Goal: Check status: Check status

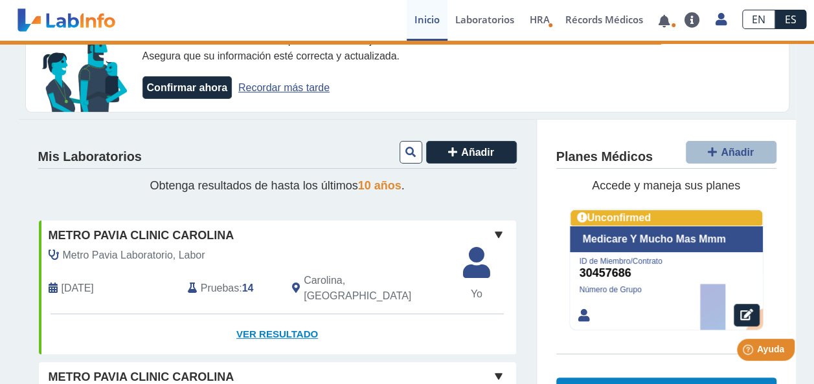
click at [274, 321] on link "Ver Resultado" at bounding box center [277, 335] width 477 height 41
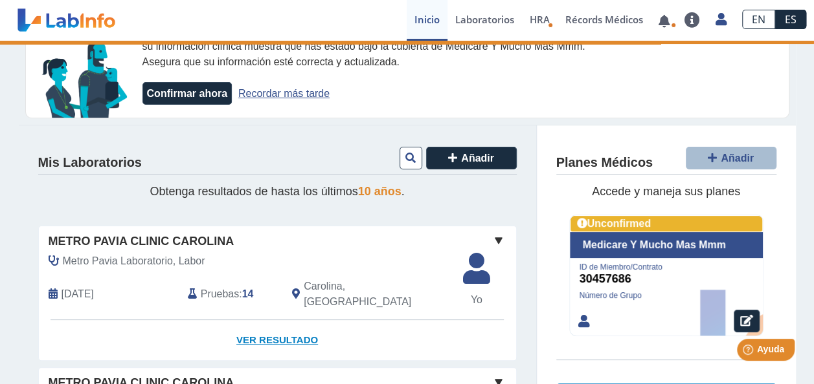
scroll to position [163, 0]
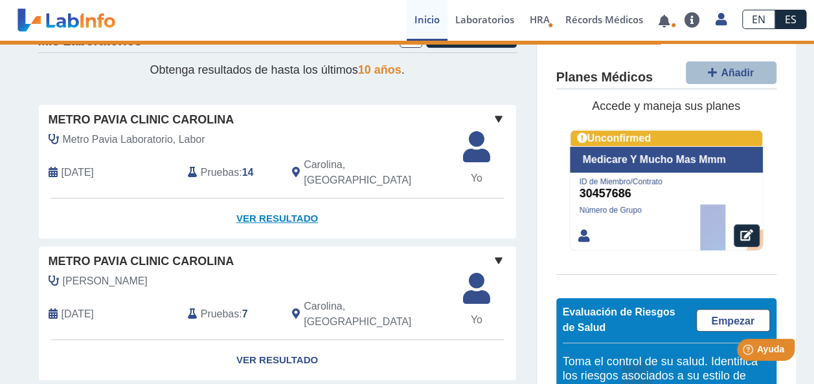
click at [267, 199] on link "Ver Resultado" at bounding box center [277, 219] width 477 height 41
click at [271, 210] on link "Ver Resultado" at bounding box center [277, 219] width 477 height 41
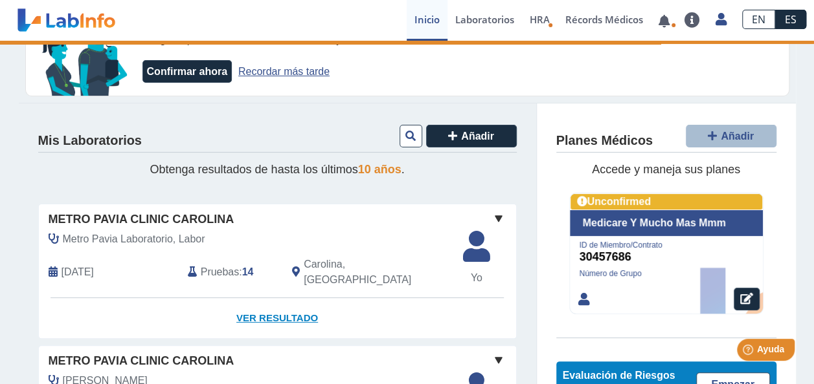
click at [271, 300] on link "Ver Resultado" at bounding box center [277, 318] width 477 height 41
click at [285, 311] on link "Ver Resultado" at bounding box center [277, 318] width 477 height 41
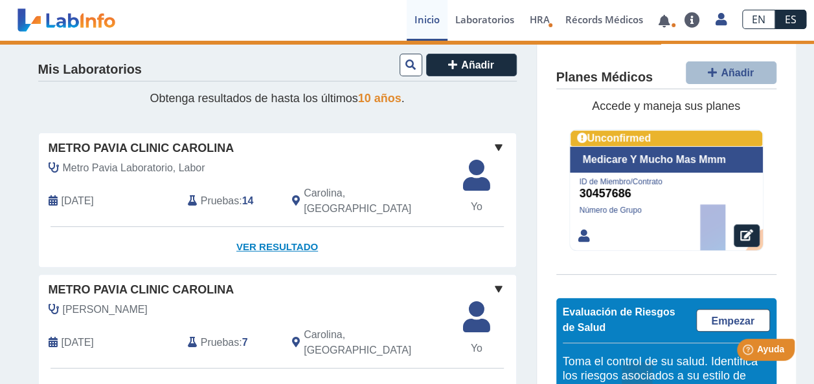
scroll to position [132, 0]
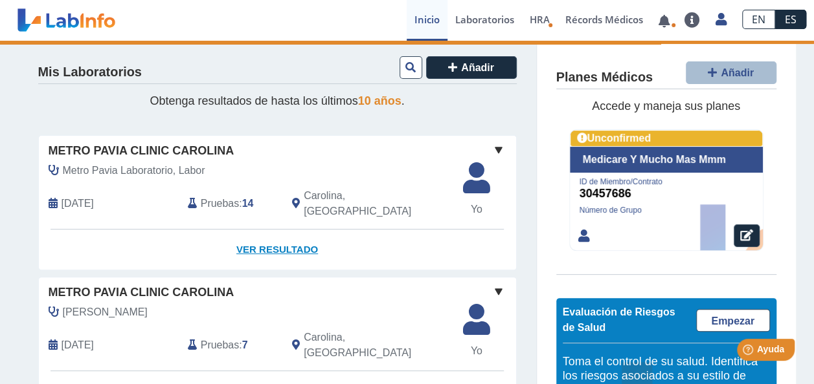
click at [263, 242] on link "Ver Resultado" at bounding box center [277, 250] width 477 height 41
click at [266, 234] on link "Ver Resultado" at bounding box center [277, 250] width 477 height 41
click at [273, 238] on link "Ver Resultado" at bounding box center [277, 250] width 477 height 41
click at [224, 197] on span "Pruebas" at bounding box center [220, 204] width 38 height 16
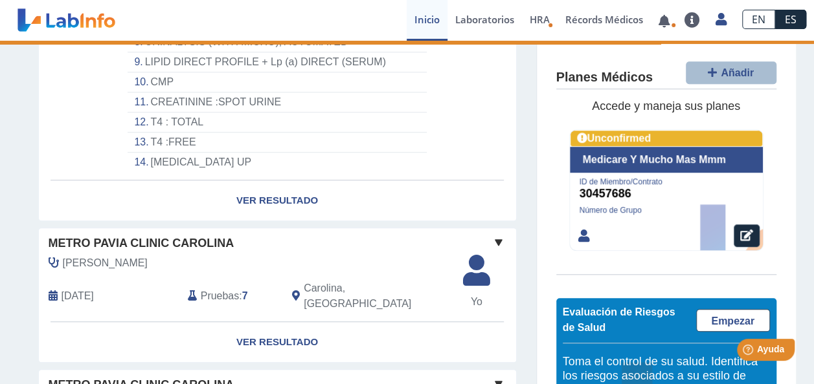
scroll to position [494, 0]
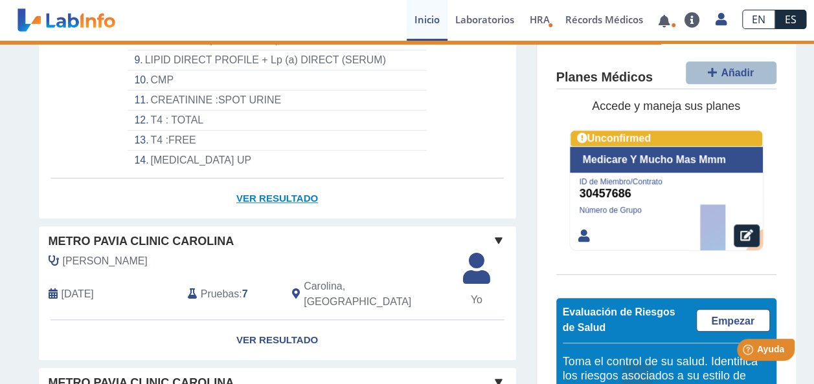
click at [282, 188] on link "Ver Resultado" at bounding box center [277, 199] width 477 height 41
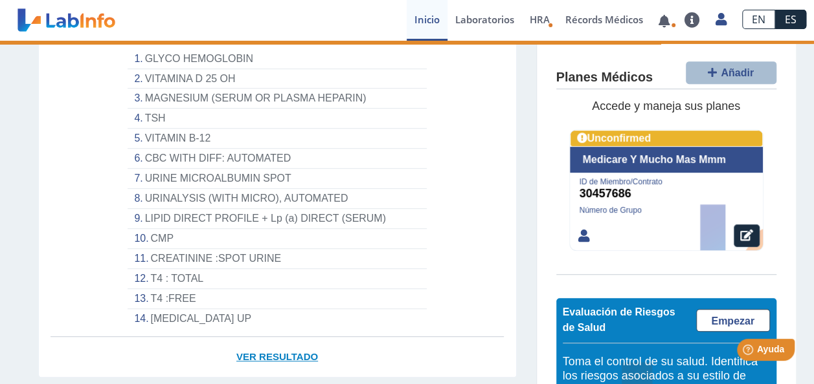
scroll to position [335, 0]
click at [304, 89] on li "MAGNESIUM (SERUM OR PLASMA HEPARIN)" at bounding box center [277, 99] width 298 height 20
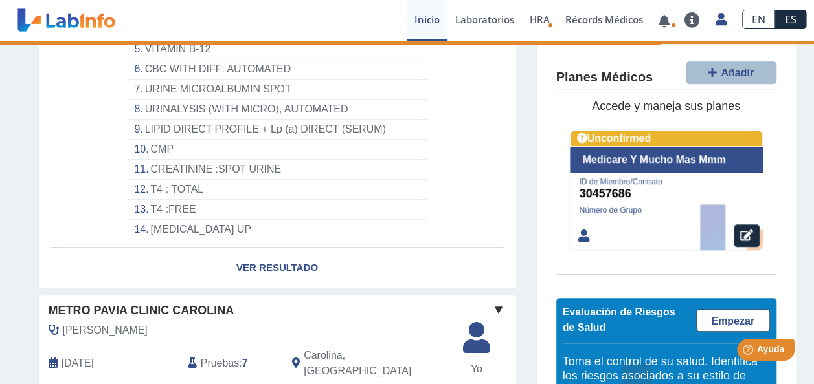
scroll to position [430, 0]
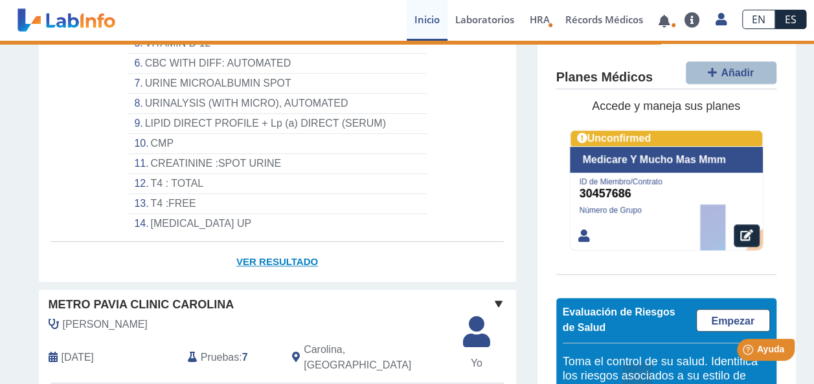
click at [267, 243] on link "Ver Resultado" at bounding box center [277, 262] width 477 height 41
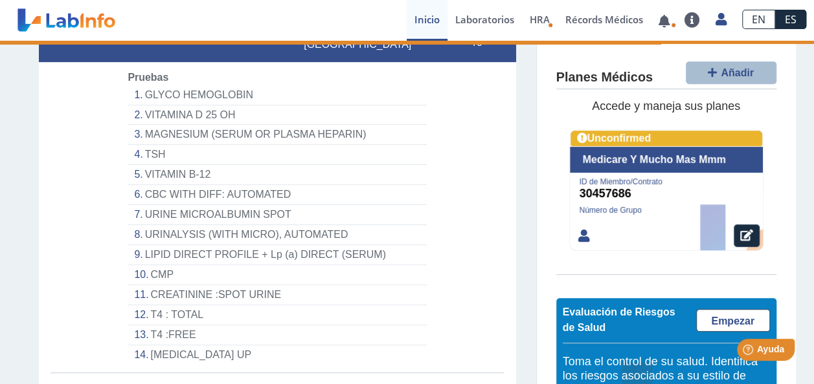
scroll to position [296, 0]
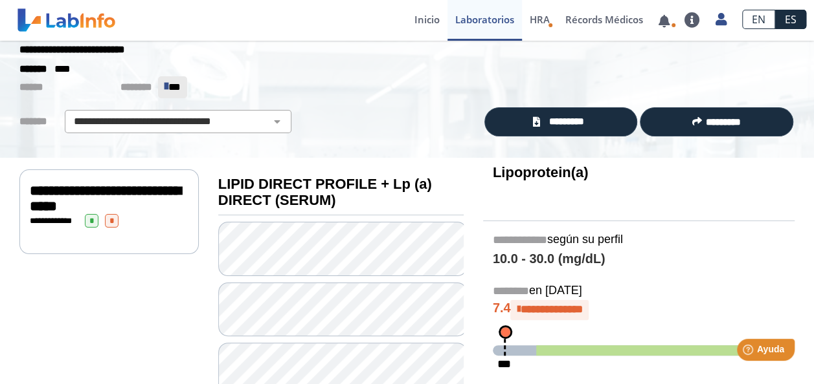
scroll to position [32, 0]
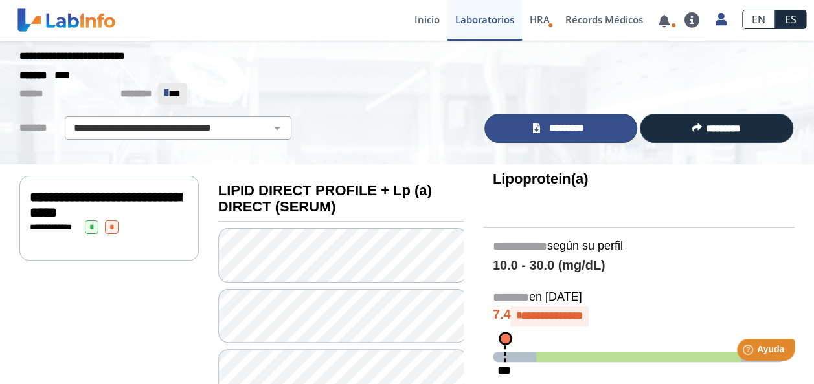
click at [558, 124] on span "*********" at bounding box center [566, 128] width 45 height 15
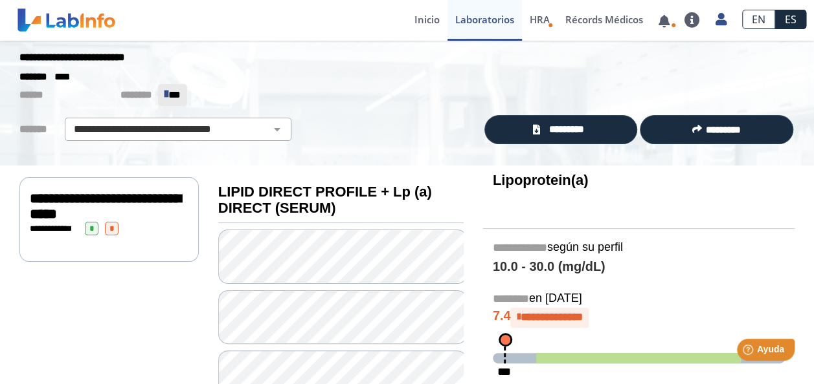
click at [51, 204] on span "**********" at bounding box center [105, 207] width 151 height 30
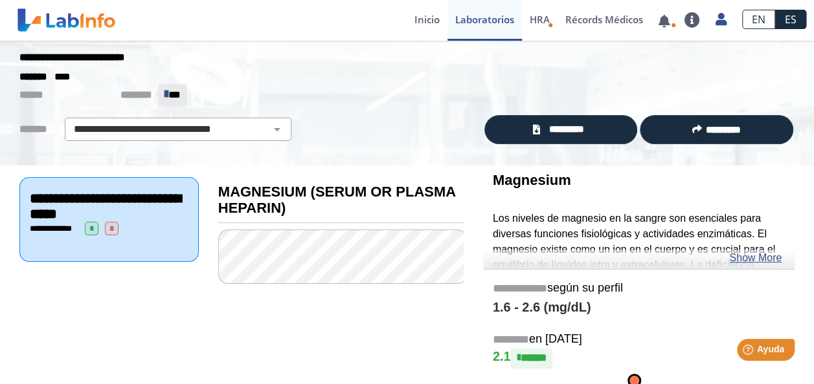
scroll to position [38, 0]
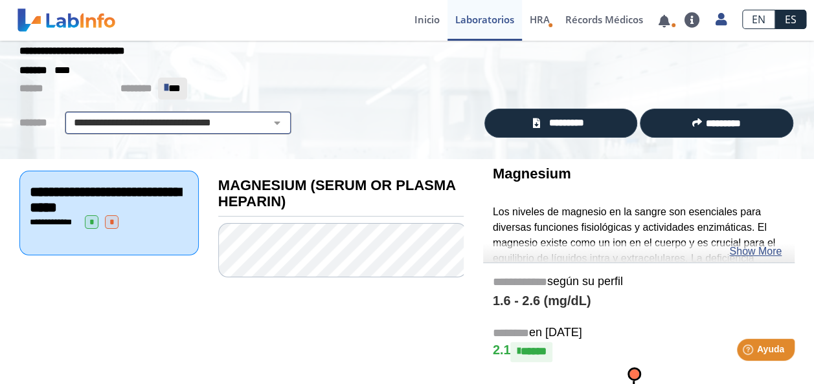
click at [263, 122] on select "**********" at bounding box center [178, 123] width 219 height 16
select select "**********"
click at [69, 115] on select "**********" at bounding box center [178, 123] width 219 height 16
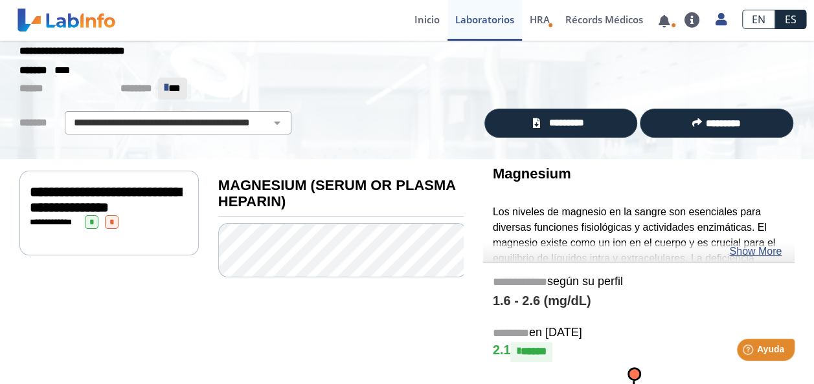
click at [72, 218] on span "**********" at bounding box center [54, 222] width 49 height 8
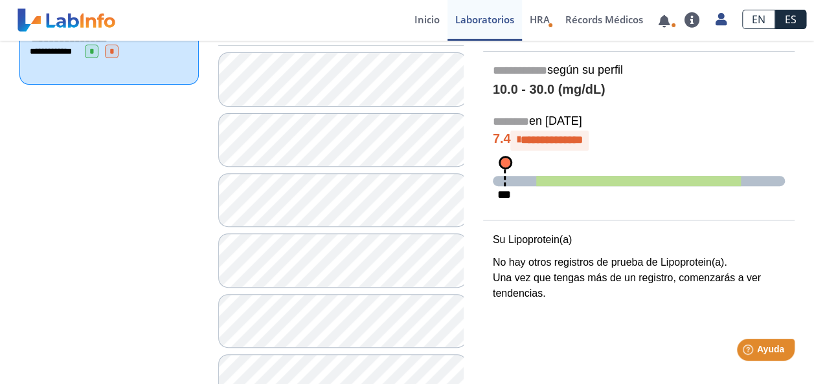
scroll to position [209, 0]
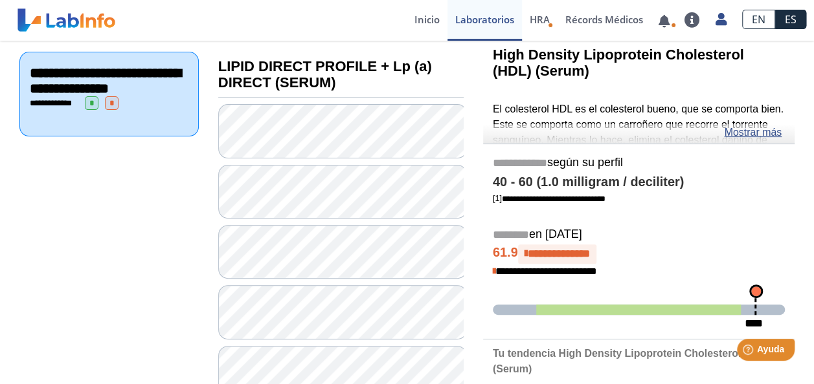
scroll to position [150, 0]
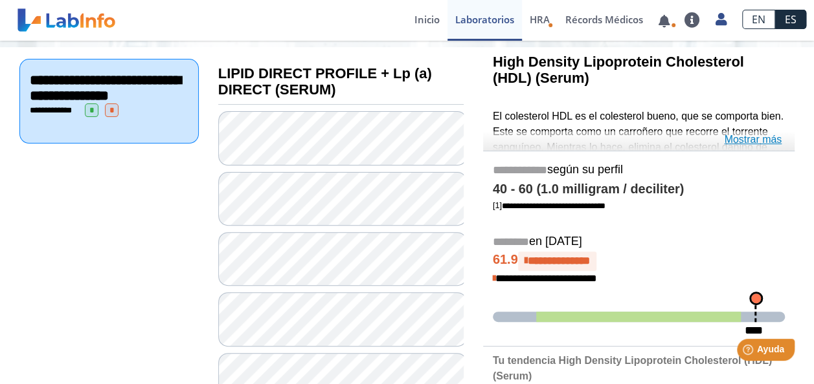
click at [751, 139] on link "Mostrar más" at bounding box center [753, 140] width 58 height 16
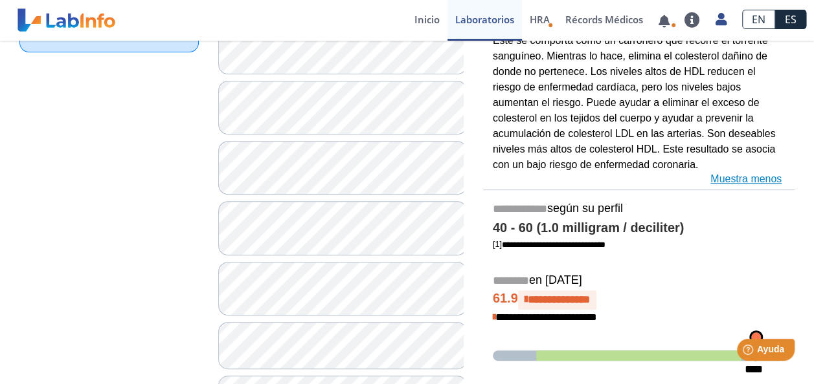
scroll to position [236, 0]
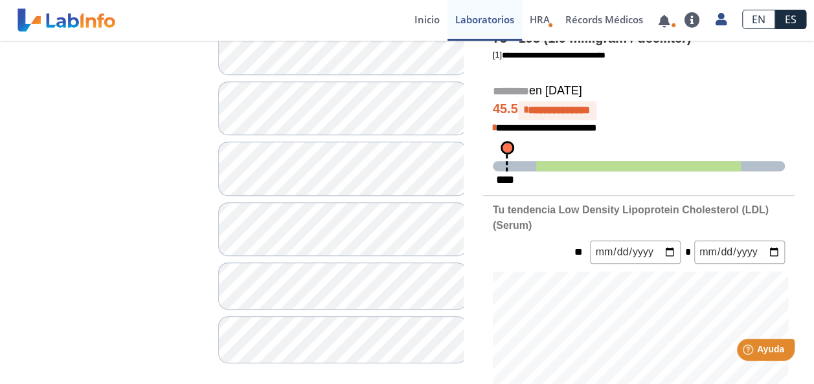
scroll to position [302, 0]
